Goal: Navigation & Orientation: Find specific page/section

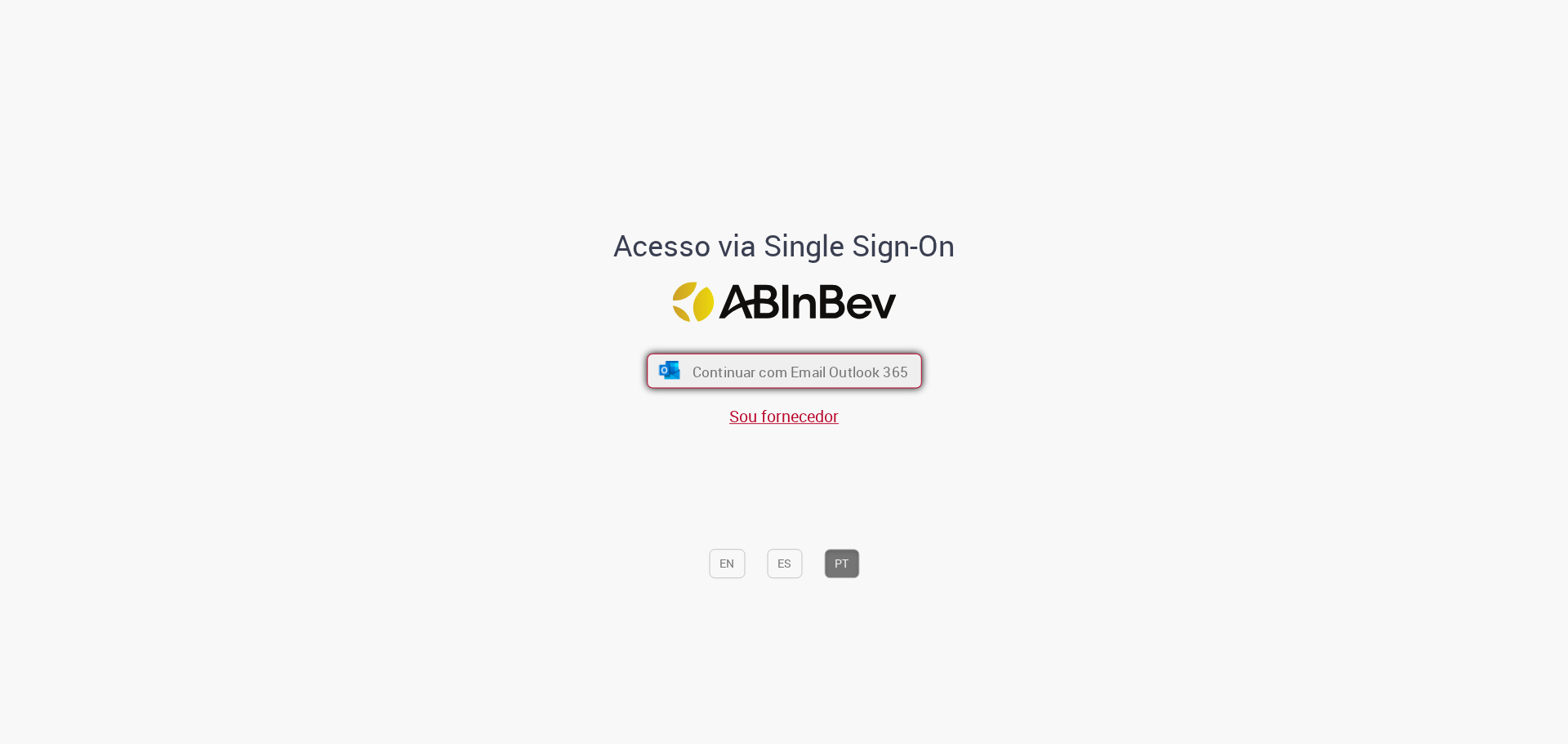
click at [803, 385] on button "Continuar com Email Outlook 365" at bounding box center [784, 371] width 275 height 35
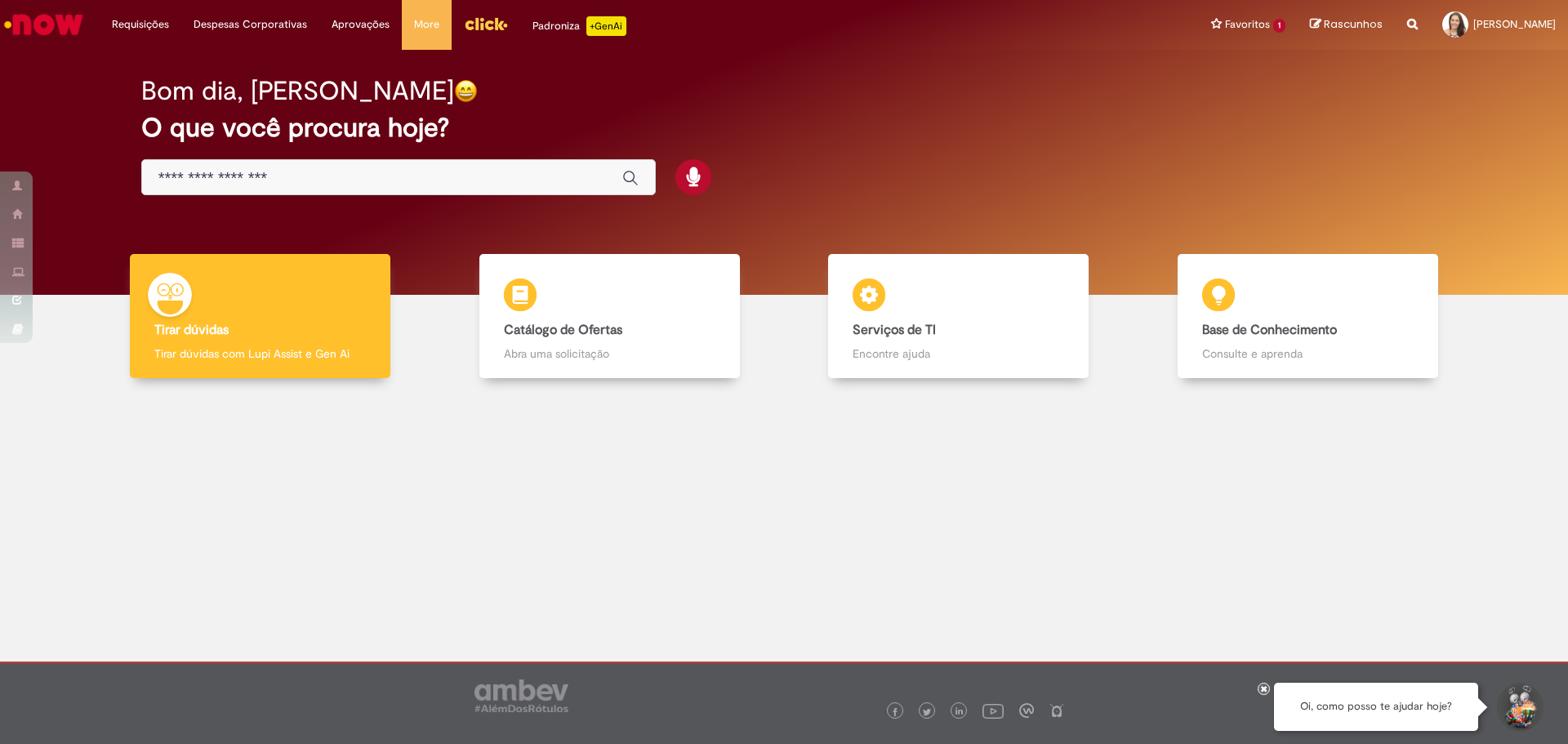
click at [477, 25] on img "Menu Cabeçalho" at bounding box center [486, 23] width 45 height 24
